Goal: Transaction & Acquisition: Book appointment/travel/reservation

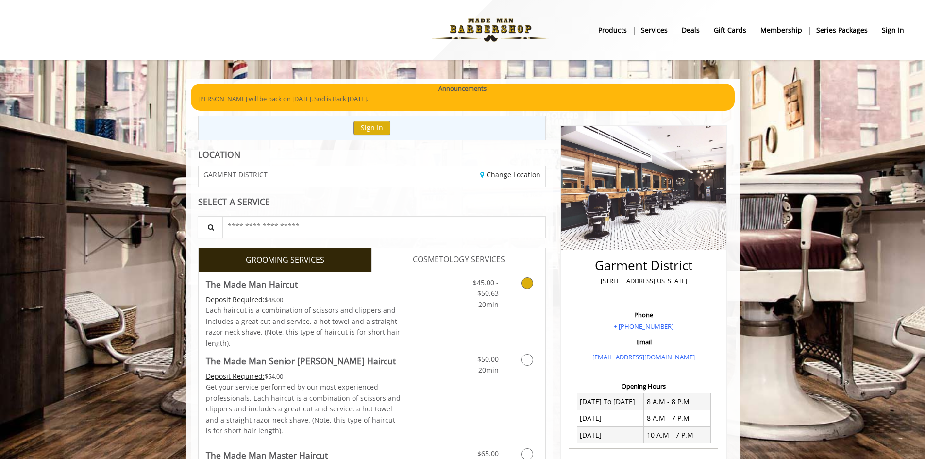
click at [432, 284] on link "Discounted Price" at bounding box center [430, 310] width 58 height 76
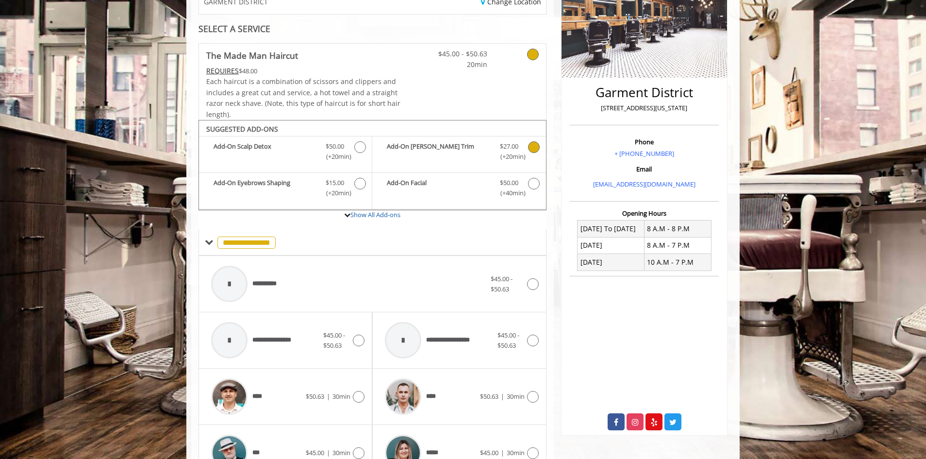
scroll to position [147, 0]
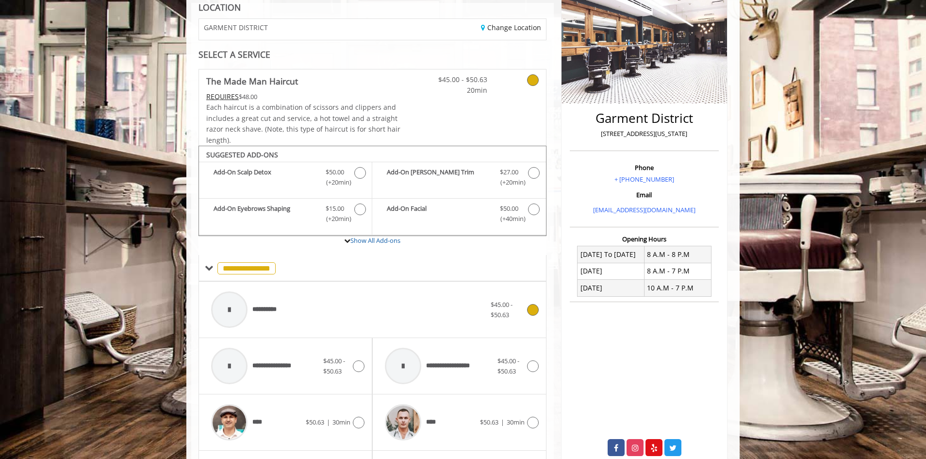
click at [531, 306] on icon at bounding box center [533, 310] width 12 height 12
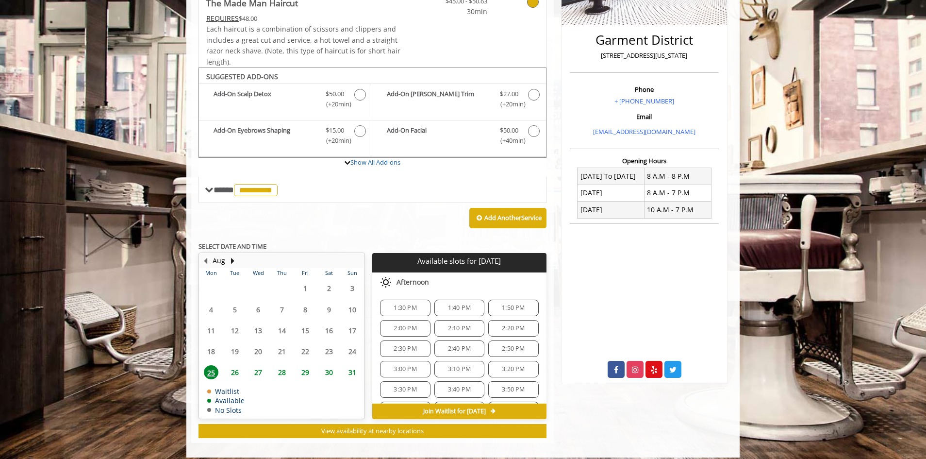
scroll to position [234, 0]
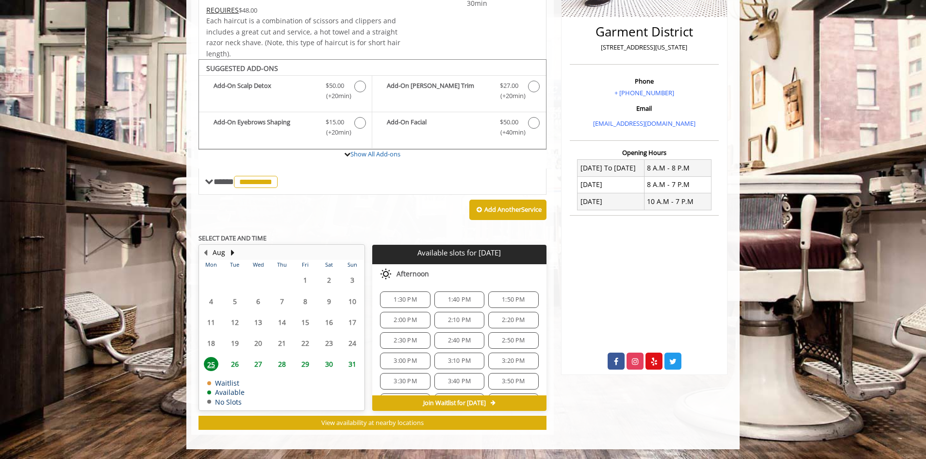
click at [413, 303] on span "1:30 PM" at bounding box center [405, 300] width 23 height 8
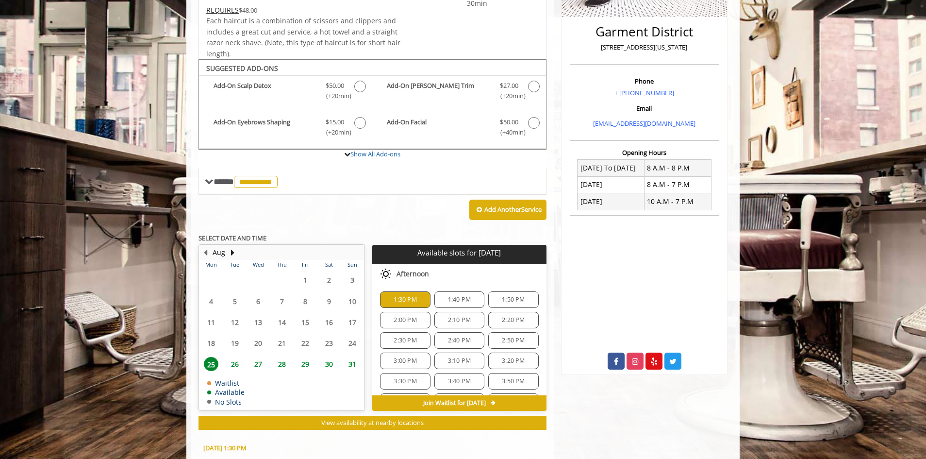
scroll to position [409, 0]
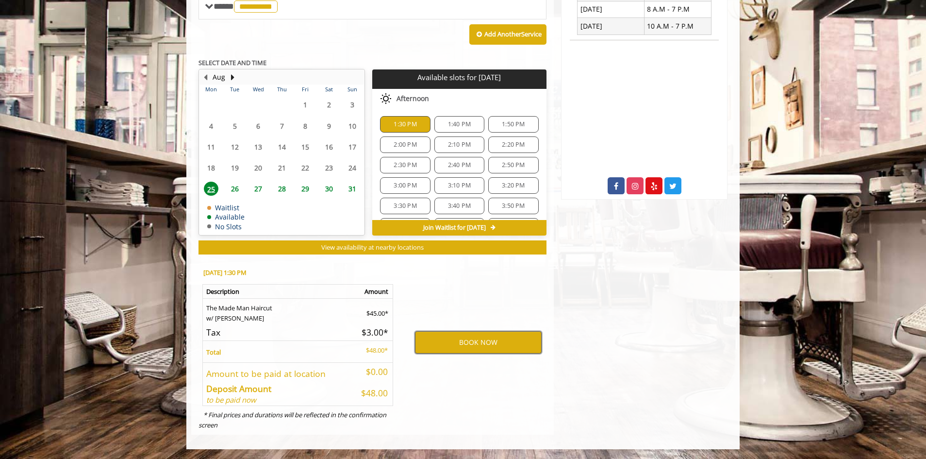
click at [487, 340] on button "BOOK NOW" at bounding box center [478, 342] width 127 height 22
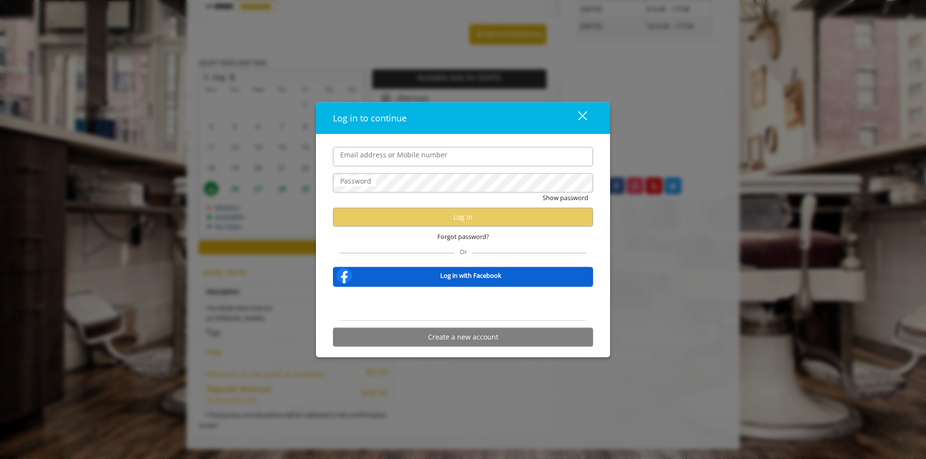
click at [448, 152] on input "Email address or Mobile number" at bounding box center [463, 156] width 260 height 19
type input "**********"
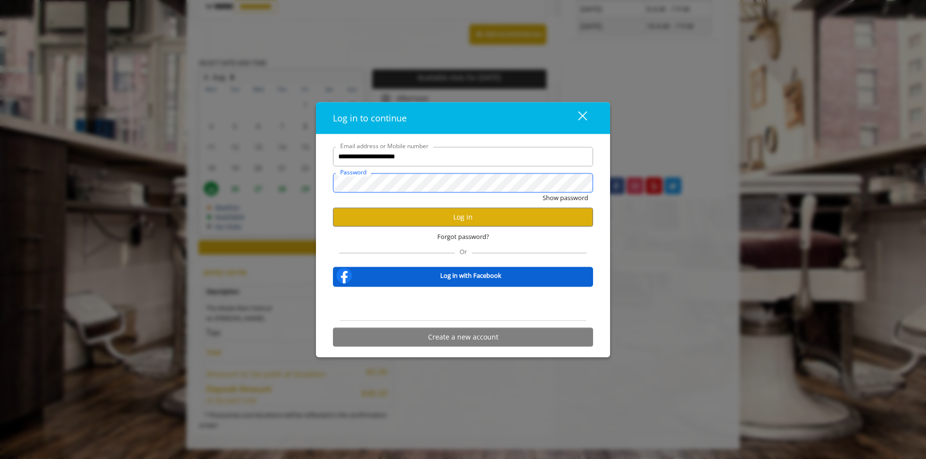
click at [543, 192] on button "Show password" at bounding box center [566, 197] width 46 height 10
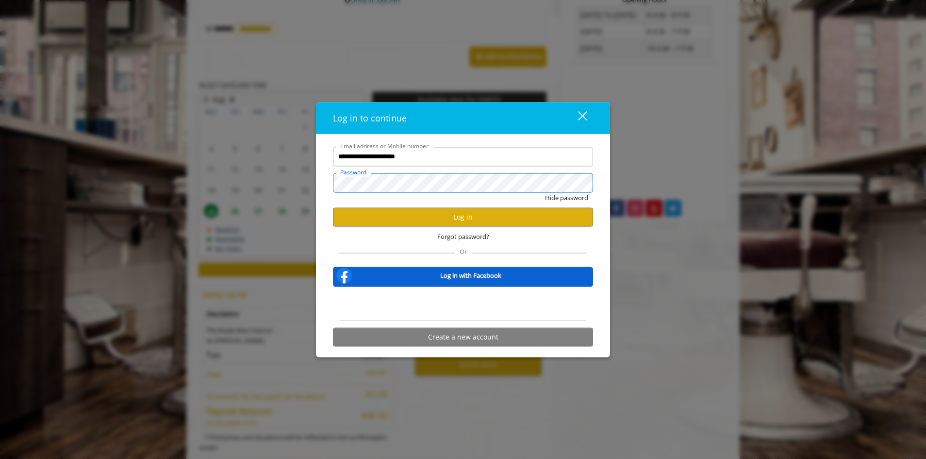
scroll to position [360, 0]
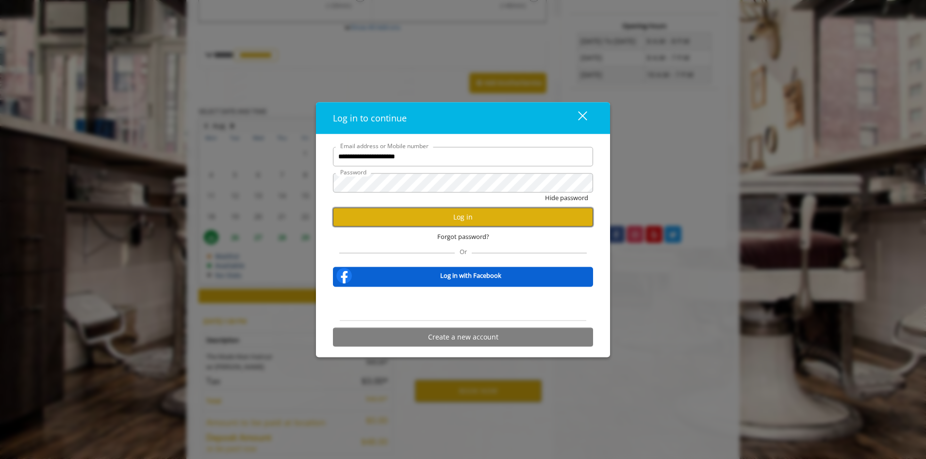
click at [516, 220] on button "Log in" at bounding box center [463, 216] width 260 height 19
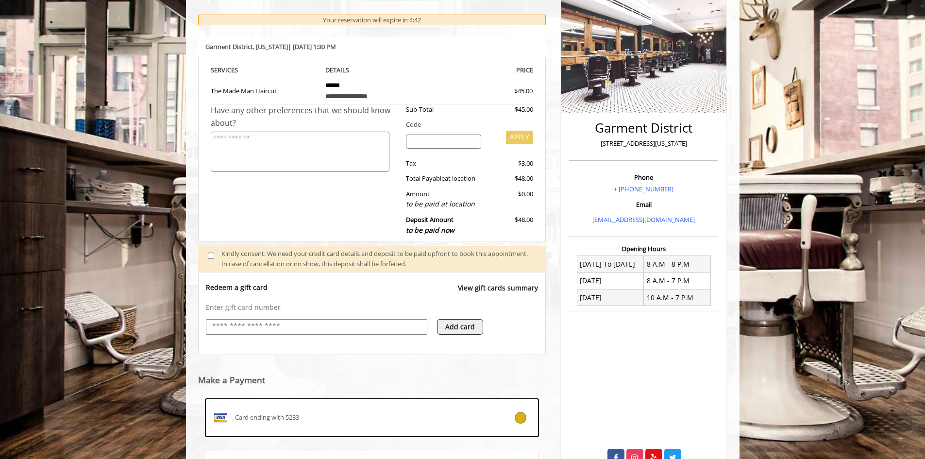
scroll to position [239, 0]
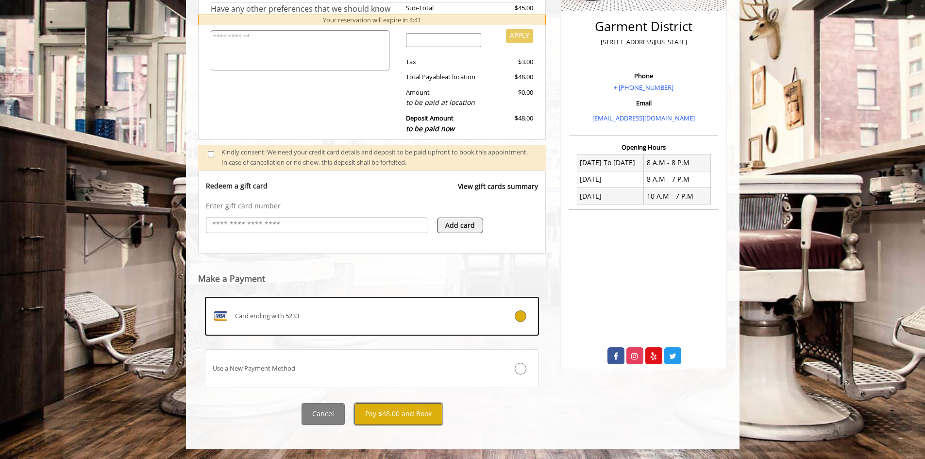
click at [390, 423] on button "Pay $48.00 and Book" at bounding box center [398, 414] width 88 height 22
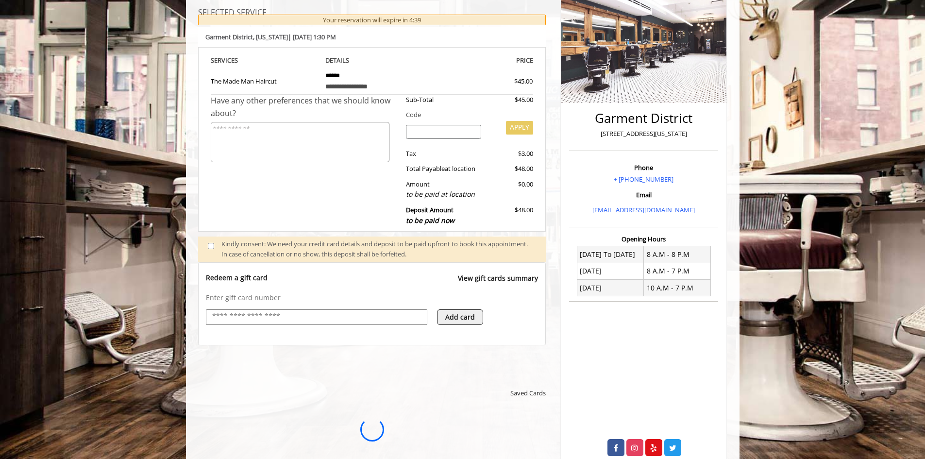
scroll to position [142, 0]
